Goal: Register for event/course

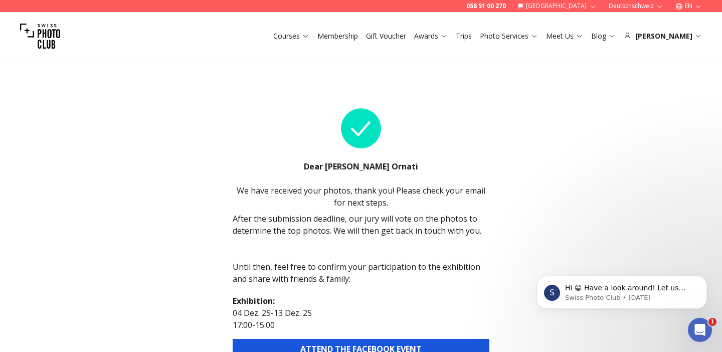
scroll to position [156, 0]
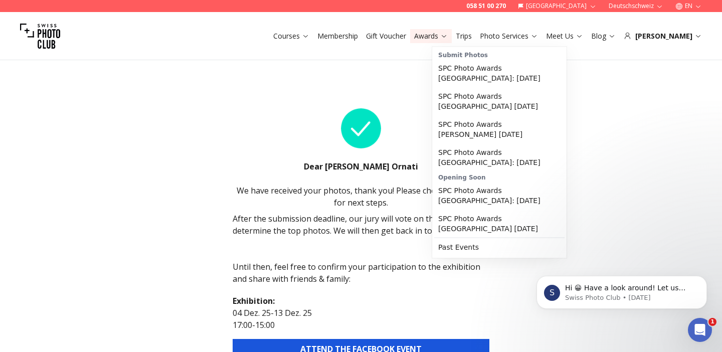
click at [448, 33] on link "Awards" at bounding box center [431, 36] width 34 height 10
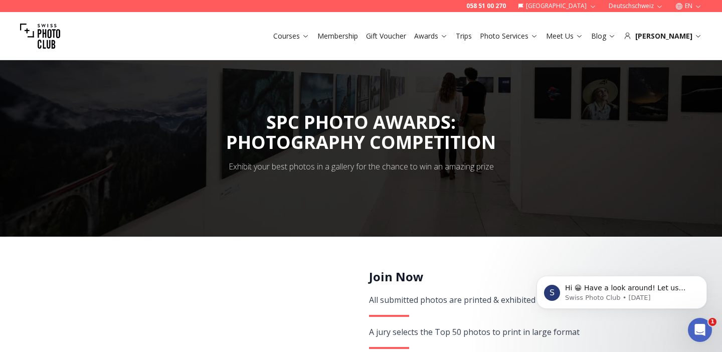
click at [448, 33] on link "Awards" at bounding box center [431, 36] width 34 height 10
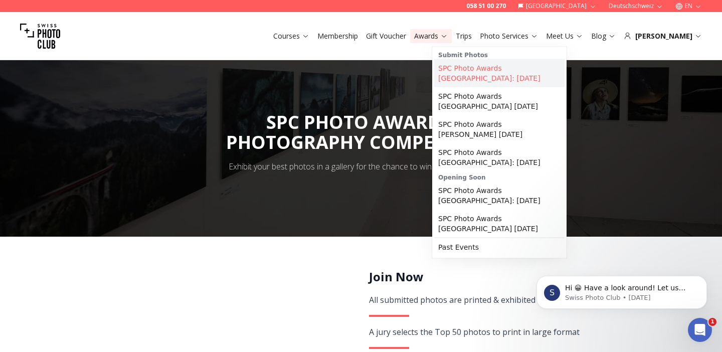
click at [463, 68] on link "SPC Photo Awards [GEOGRAPHIC_DATA]: [DATE]" at bounding box center [499, 73] width 130 height 28
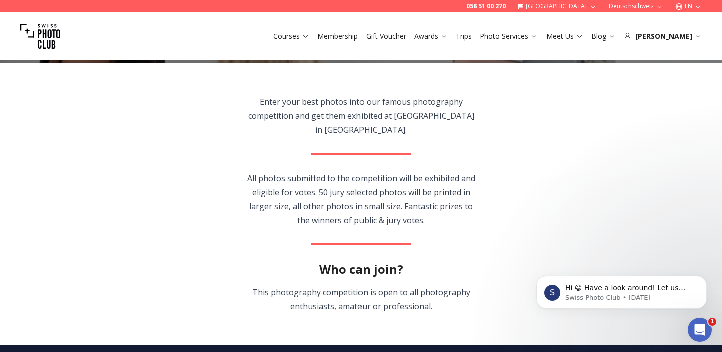
scroll to position [195, 0]
